Goal: Information Seeking & Learning: Learn about a topic

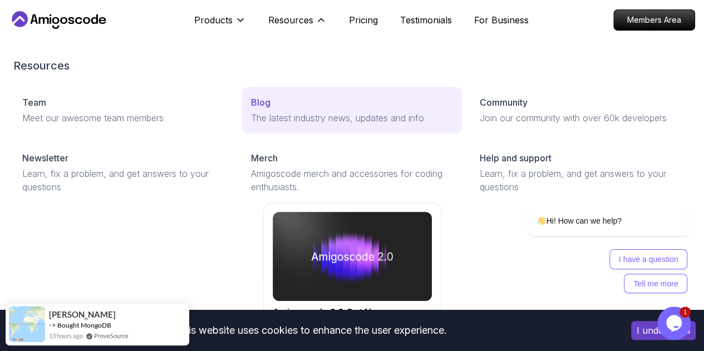
click at [251, 125] on p "The latest industry news, updates and info" at bounding box center [352, 117] width 202 height 13
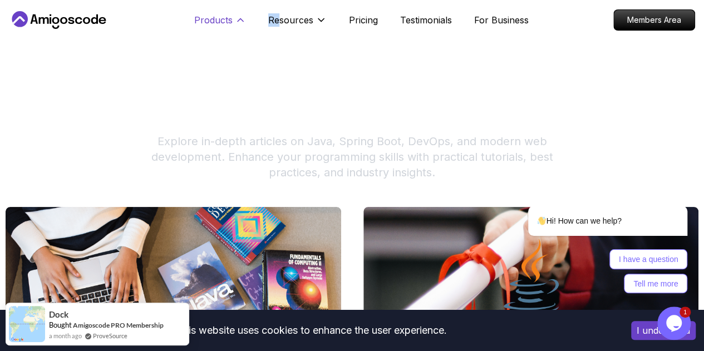
drag, startPoint x: 278, startPoint y: 13, endPoint x: 235, endPoint y: 16, distance: 43.5
click at [235, 16] on div "Products Products Portfolly The one-click portfolio builder for developers Cour…" at bounding box center [260, 20] width 132 height 22
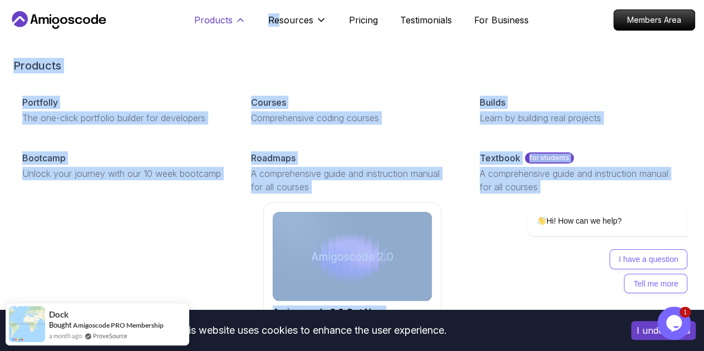
click at [235, 16] on icon at bounding box center [240, 19] width 11 height 11
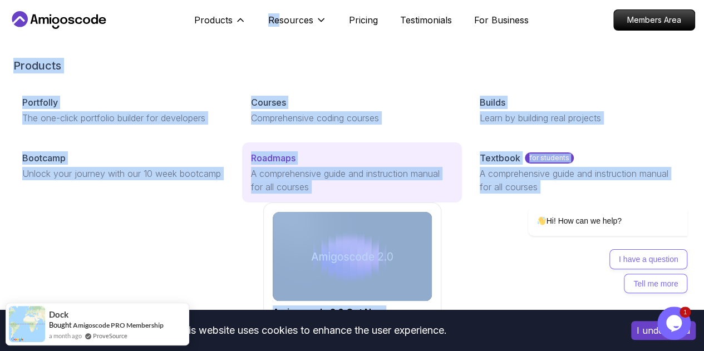
click at [251, 194] on p "A comprehensive guide and instruction manual for all courses" at bounding box center [352, 180] width 202 height 27
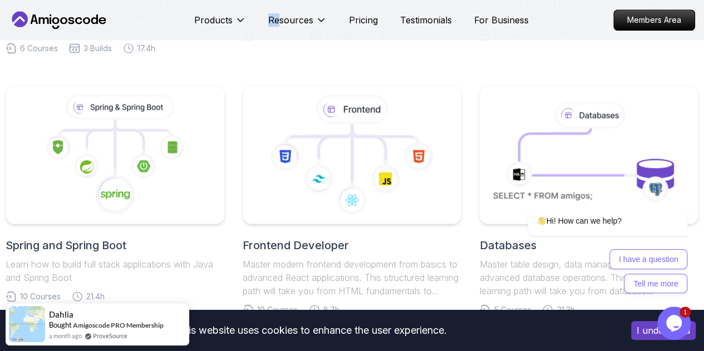
scroll to position [558, 0]
